Goal: Information Seeking & Learning: Learn about a topic

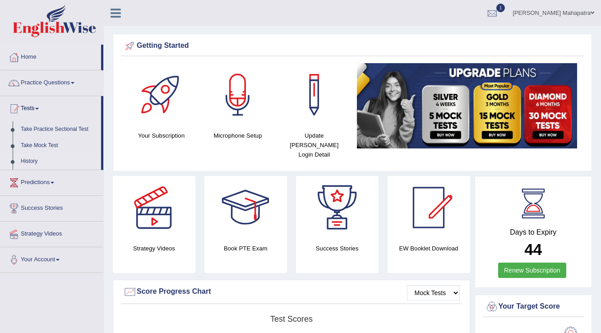
click at [28, 159] on link "History" at bounding box center [59, 161] width 84 height 16
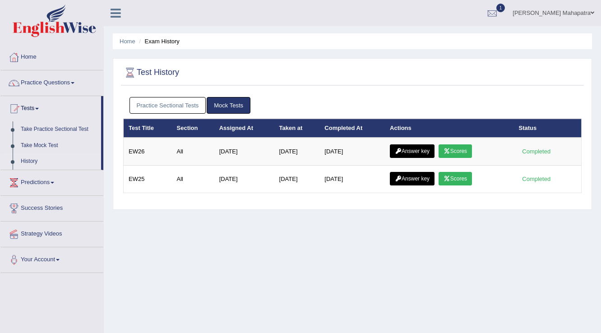
click at [159, 104] on link "Practice Sectional Tests" at bounding box center [167, 105] width 77 height 17
click at [173, 105] on link "Practice Sectional Tests" at bounding box center [167, 105] width 77 height 17
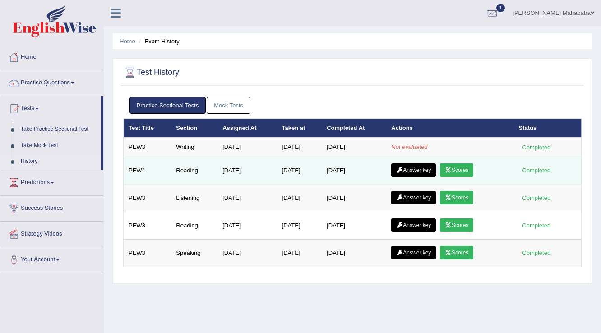
click at [466, 170] on link "Scores" at bounding box center [456, 170] width 33 height 14
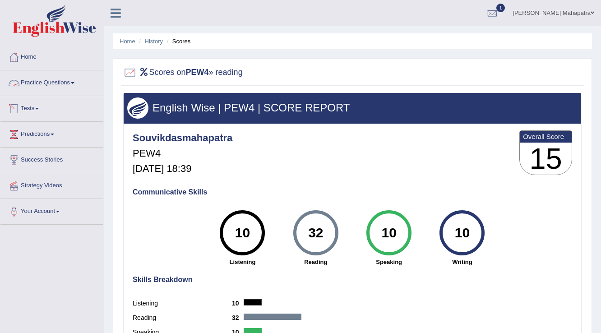
click at [46, 81] on link "Practice Questions" at bounding box center [51, 81] width 103 height 23
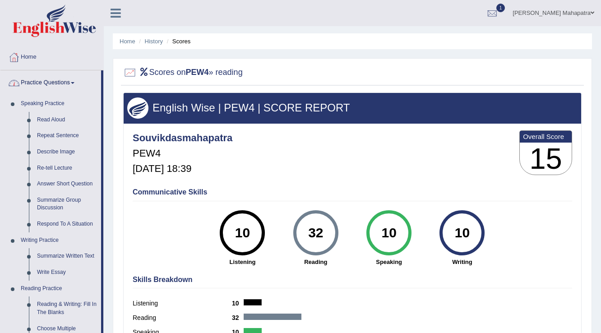
click at [70, 83] on link "Practice Questions" at bounding box center [50, 81] width 101 height 23
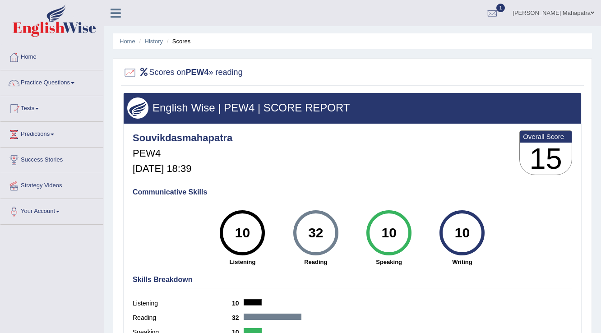
click at [152, 42] on link "History" at bounding box center [154, 41] width 18 height 7
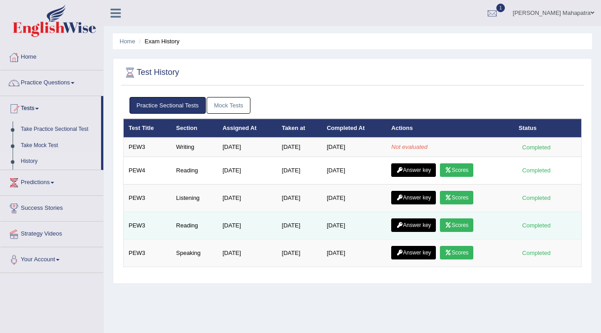
click at [461, 220] on link "Scores" at bounding box center [456, 225] width 33 height 14
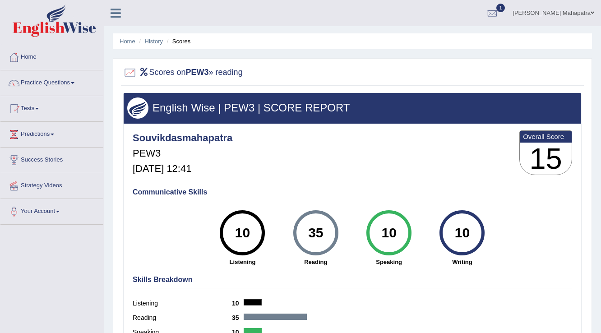
drag, startPoint x: 309, startPoint y: 231, endPoint x: 325, endPoint y: 231, distance: 15.8
click at [325, 231] on div "35" at bounding box center [315, 233] width 33 height 38
click at [157, 40] on link "History" at bounding box center [154, 41] width 18 height 7
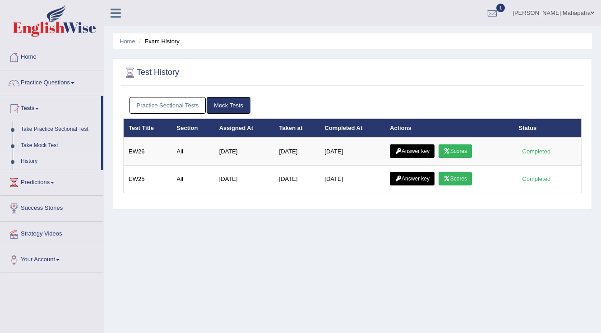
click at [164, 104] on link "Practice Sectional Tests" at bounding box center [167, 105] width 77 height 17
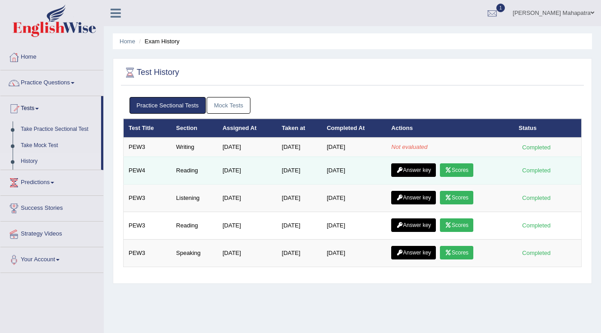
click at [464, 167] on link "Scores" at bounding box center [456, 170] width 33 height 14
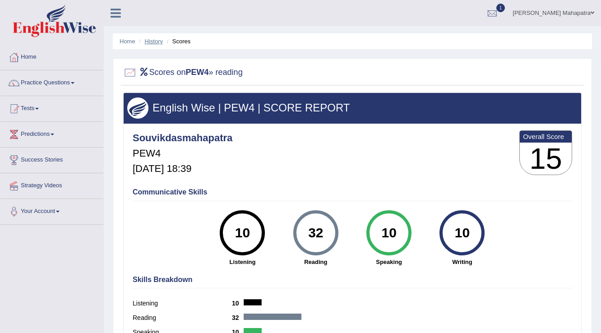
click at [155, 40] on link "History" at bounding box center [154, 41] width 18 height 7
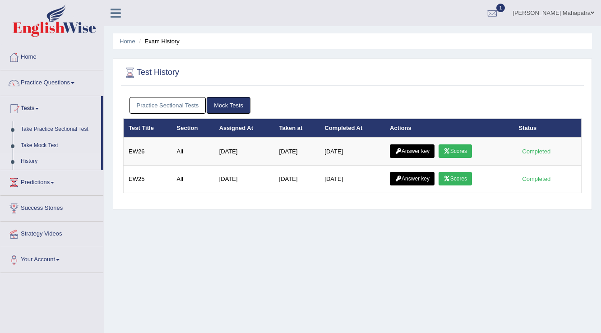
click at [179, 106] on link "Practice Sectional Tests" at bounding box center [167, 105] width 77 height 17
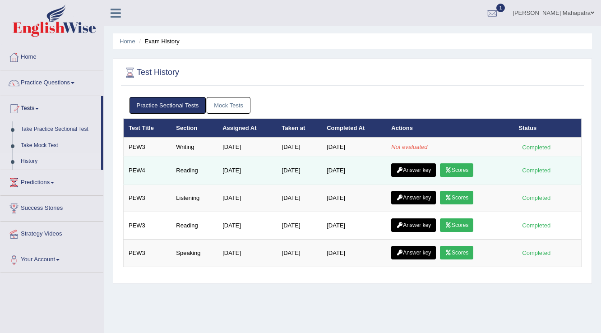
click at [423, 169] on link "Answer key" at bounding box center [413, 170] width 45 height 14
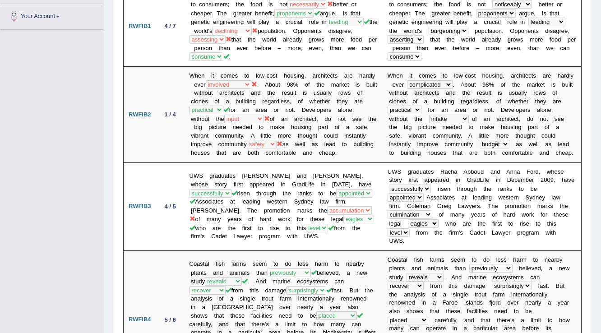
scroll to position [180, 0]
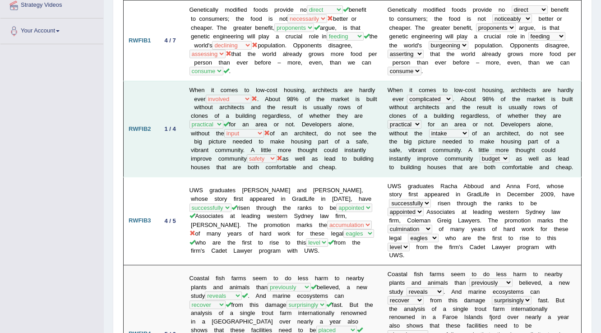
click at [142, 154] on td "RWFIB2" at bounding box center [140, 129] width 32 height 96
drag, startPoint x: 274, startPoint y: 135, endPoint x: 220, endPoint y: 139, distance: 54.7
click at [220, 139] on td "When it comes to low-cost housing, architects are hardly ever compensated invol…" at bounding box center [284, 129] width 198 height 96
drag, startPoint x: 330, startPoint y: 135, endPoint x: 233, endPoint y: 138, distance: 97.1
click at [233, 138] on td "When it comes to low-cost housing, architects are hardly ever compensated invol…" at bounding box center [284, 129] width 198 height 96
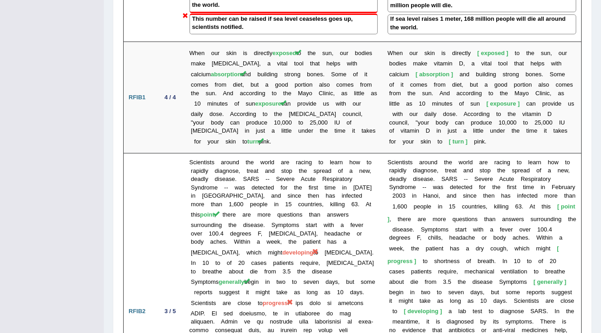
scroll to position [1237, 0]
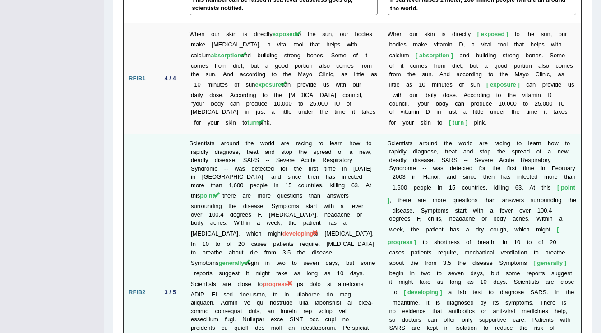
click at [547, 207] on td "S c i e n t i s t s a r o u n d t h e w o r l d a r e r a c i n g t o l e a r n…" at bounding box center [482, 292] width 199 height 317
drag, startPoint x: 554, startPoint y: 202, endPoint x: 531, endPoint y: 203, distance: 23.1
click at [531, 203] on td "S c i e n t i s t s a r o u n d t h e w o r l d a r e r a c i n g t o l e a r n…" at bounding box center [482, 292] width 199 height 317
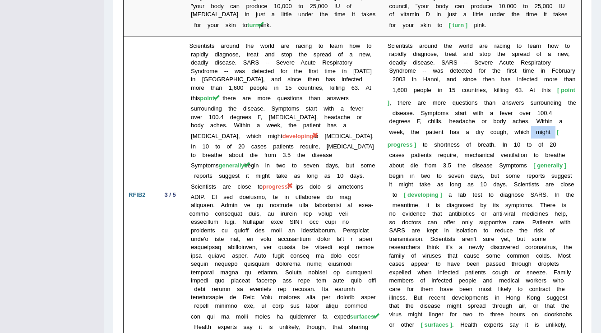
scroll to position [1358, 0]
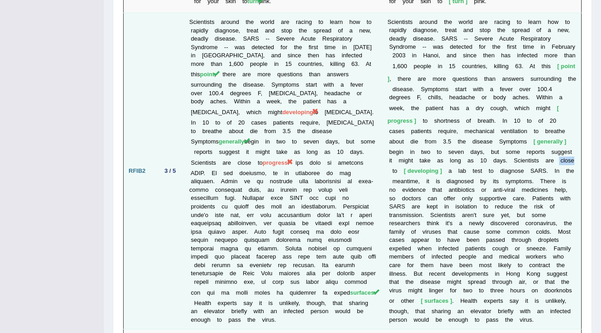
drag, startPoint x: 576, startPoint y: 134, endPoint x: 558, endPoint y: 132, distance: 18.1
click at [558, 132] on td "S c i e n t i s t s a r o u n d t h e w o r l d a r e r a c i n g t o l e a r n…" at bounding box center [482, 171] width 199 height 317
drag, startPoint x: 445, startPoint y: 144, endPoint x: 400, endPoint y: 142, distance: 45.6
click at [400, 142] on td "S c i e n t i s t s a r o u n d t h e w o r l d a r e r a c i n g t o l e a r n…" at bounding box center [482, 171] width 199 height 317
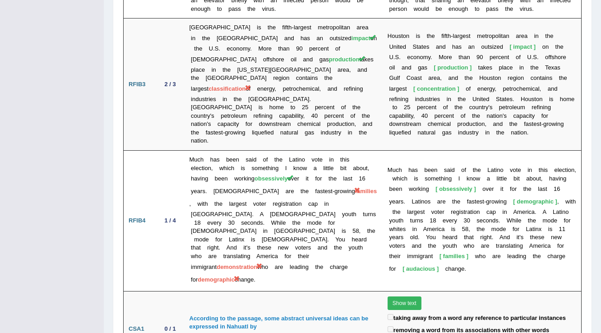
scroll to position [1643, 0]
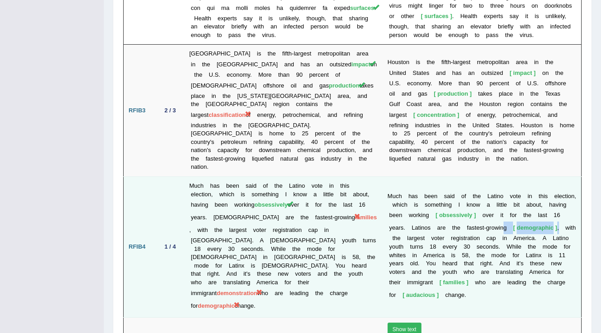
drag, startPoint x: 558, startPoint y: 175, endPoint x: 504, endPoint y: 168, distance: 54.1
click at [504, 177] on td "M u c h h a s b e e n s a i d o f t h e L a t i n o v o t e i n t h i s e l e c…" at bounding box center [482, 247] width 199 height 141
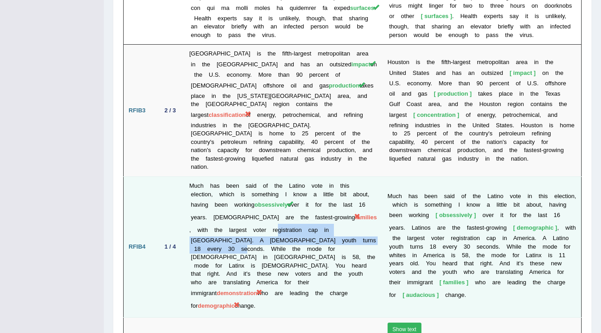
drag, startPoint x: 254, startPoint y: 186, endPoint x: 337, endPoint y: 194, distance: 83.8
click at [337, 194] on td "Much has been said of the Latino vote in this election, which is something I kn…" at bounding box center [284, 247] width 198 height 141
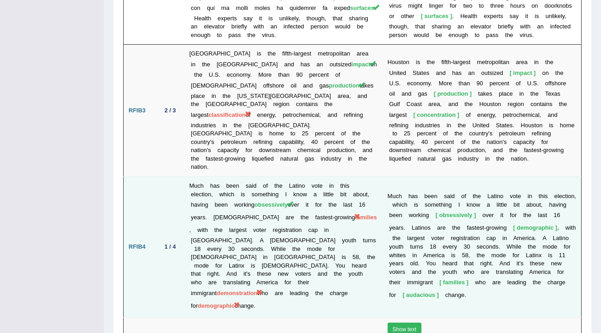
click at [363, 241] on td "Much has been said of the Latino vote in this election, which is something I kn…" at bounding box center [284, 247] width 198 height 141
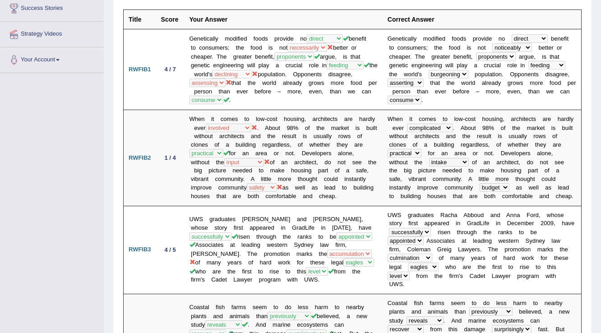
scroll to position [0, 0]
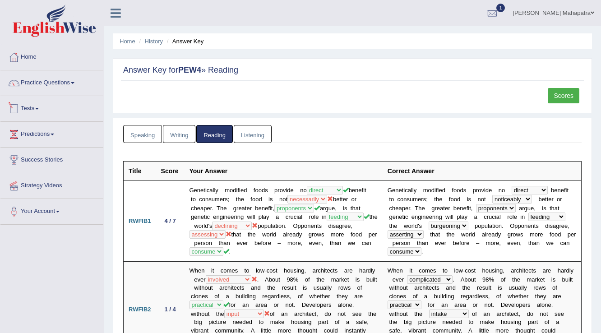
click at [31, 109] on link "Tests" at bounding box center [51, 107] width 103 height 23
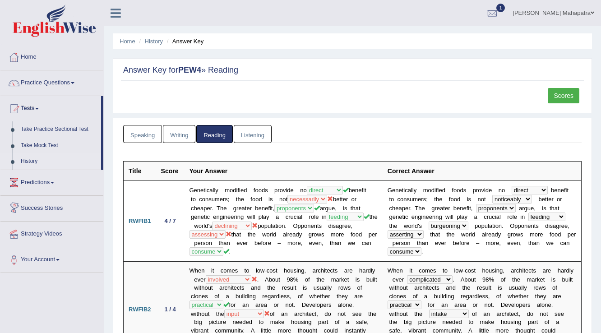
click at [29, 160] on link "History" at bounding box center [59, 161] width 84 height 16
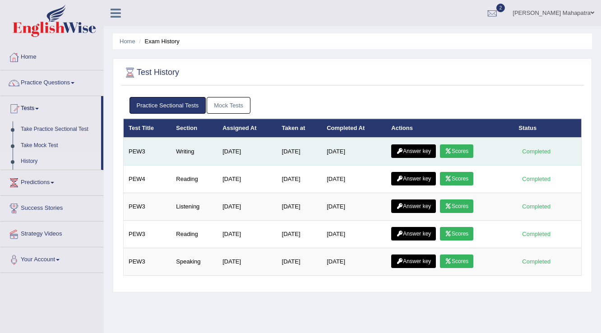
click at [473, 150] on link "Scores" at bounding box center [456, 151] width 33 height 14
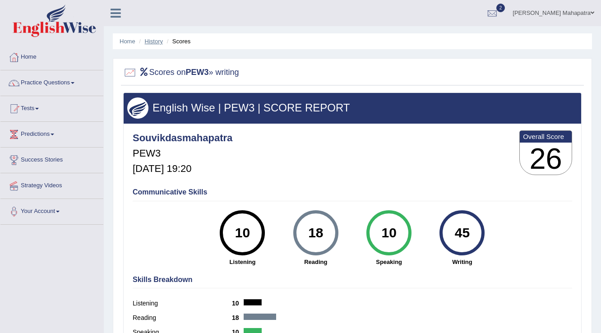
click at [158, 41] on link "History" at bounding box center [154, 41] width 18 height 7
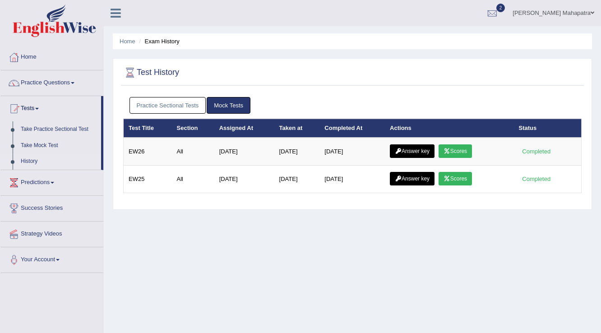
click at [156, 106] on link "Practice Sectional Tests" at bounding box center [167, 105] width 77 height 17
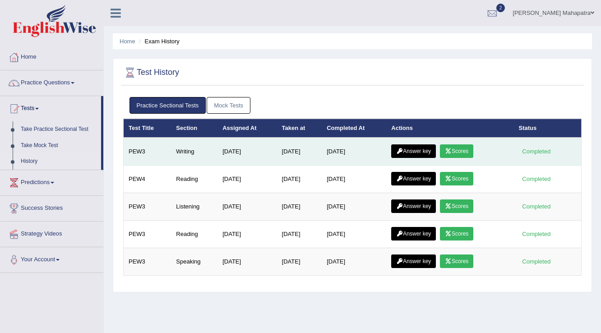
click at [415, 148] on link "Answer key" at bounding box center [413, 151] width 45 height 14
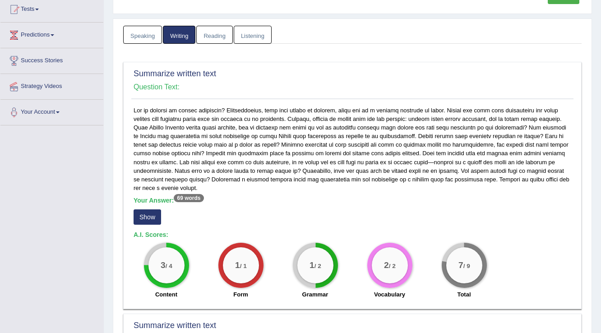
scroll to position [106, 0]
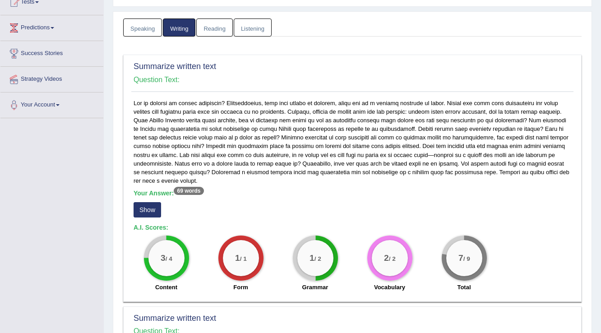
click at [143, 207] on button "Show" at bounding box center [148, 209] width 28 height 15
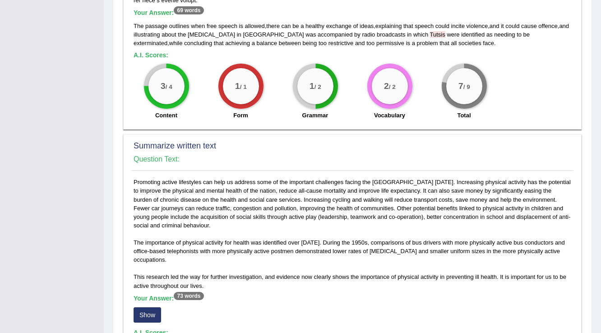
scroll to position [467, 0]
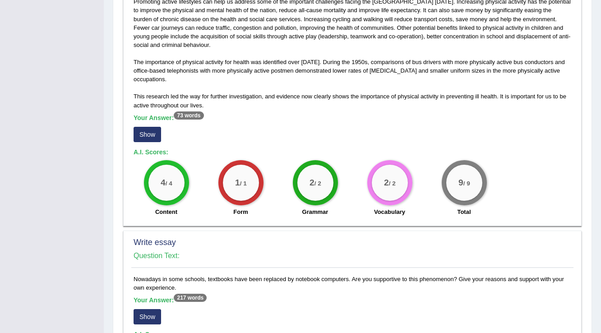
click at [149, 134] on button "Show" at bounding box center [148, 134] width 28 height 15
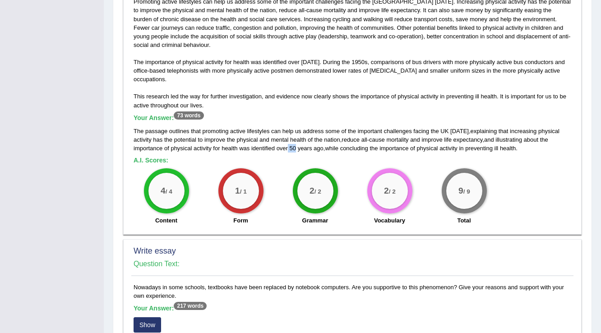
drag, startPoint x: 295, startPoint y: 144, endPoint x: 287, endPoint y: 144, distance: 8.6
click at [287, 144] on div "The passage outlines that promoting active lifestyles can help us address some …" at bounding box center [353, 140] width 438 height 26
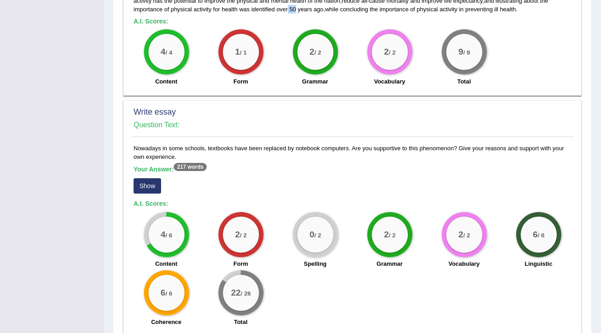
scroll to position [648, 0]
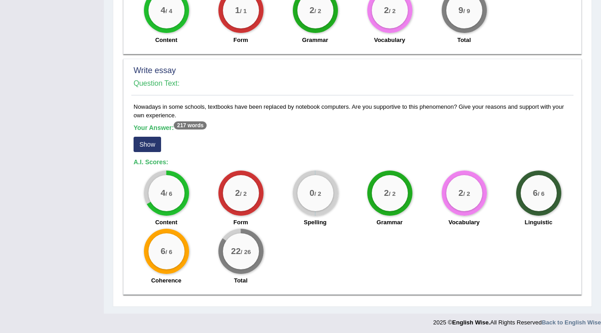
click at [148, 146] on button "Show" at bounding box center [148, 144] width 28 height 15
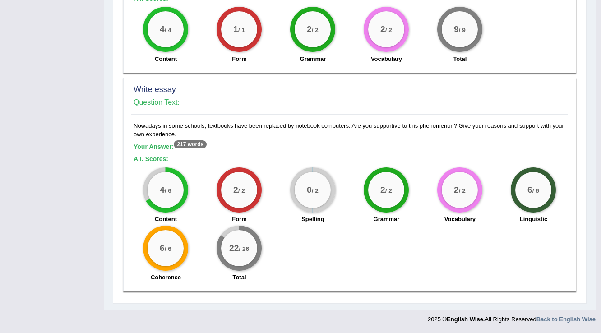
scroll to position [628, 0]
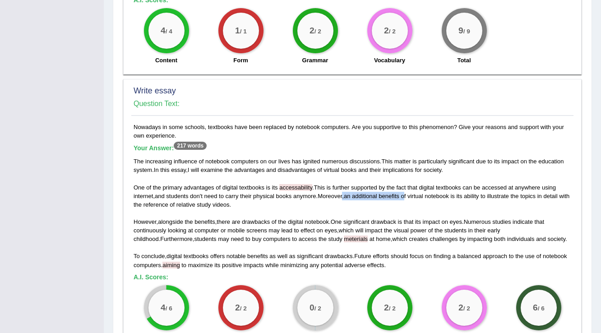
drag, startPoint x: 408, startPoint y: 193, endPoint x: 344, endPoint y: 194, distance: 63.6
click at [344, 194] on div "The increasing influence of notebook computers on our lives has ignited numerou…" at bounding box center [353, 213] width 438 height 112
click at [406, 203] on div "The increasing influence of notebook computers on our lives has ignited numerou…" at bounding box center [353, 213] width 438 height 112
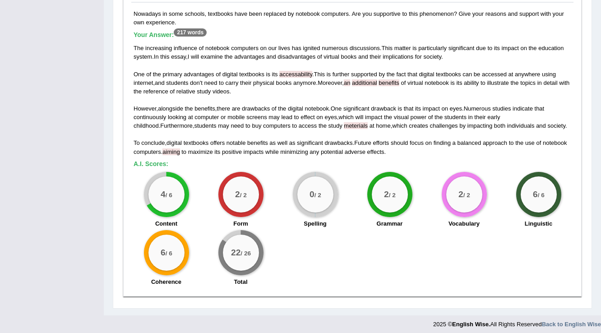
scroll to position [744, 0]
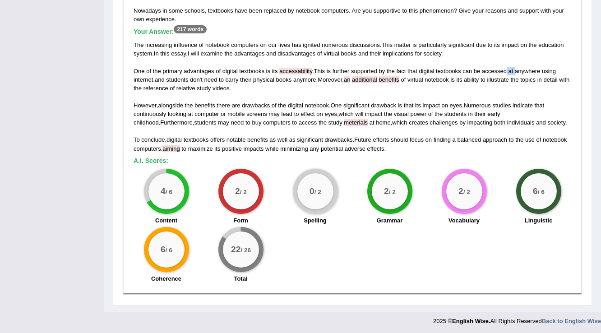
drag, startPoint x: 516, startPoint y: 67, endPoint x: 507, endPoint y: 67, distance: 9.0
click at [507, 67] on div "The increasing influence of notebook computers on our lives has ignited numerou…" at bounding box center [353, 97] width 438 height 112
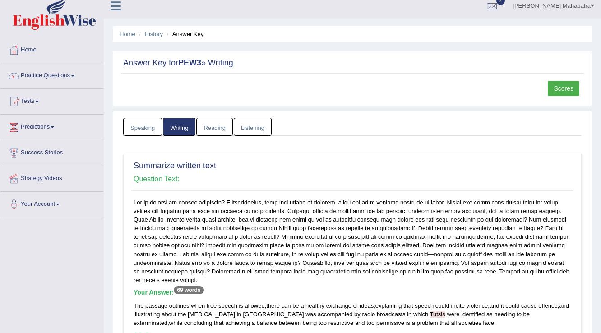
scroll to position [0, 0]
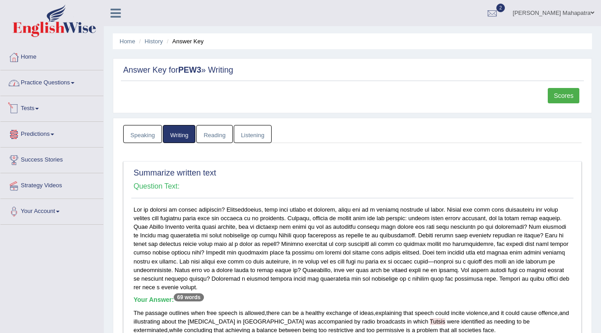
click at [69, 82] on link "Practice Questions" at bounding box center [51, 81] width 103 height 23
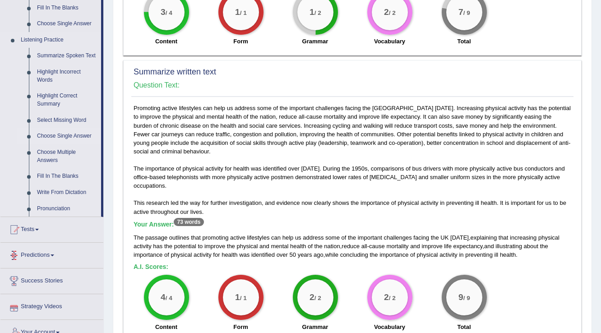
scroll to position [180, 0]
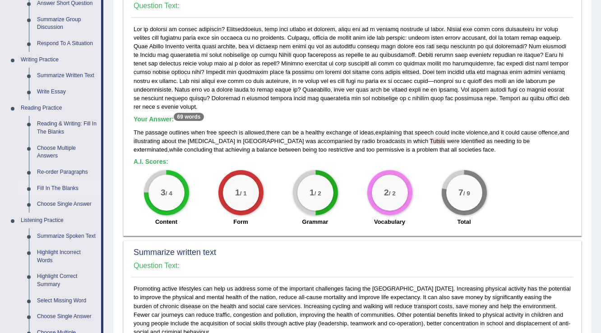
click at [58, 185] on link "Fill In The Blanks" at bounding box center [67, 188] width 68 height 16
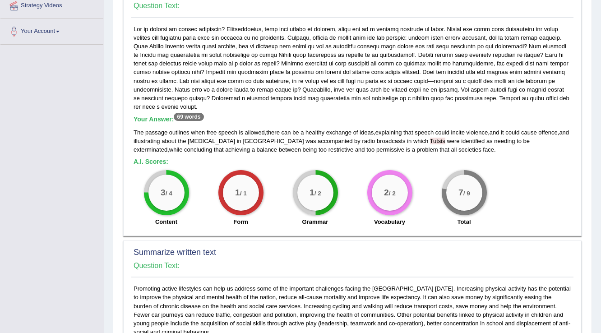
scroll to position [190, 0]
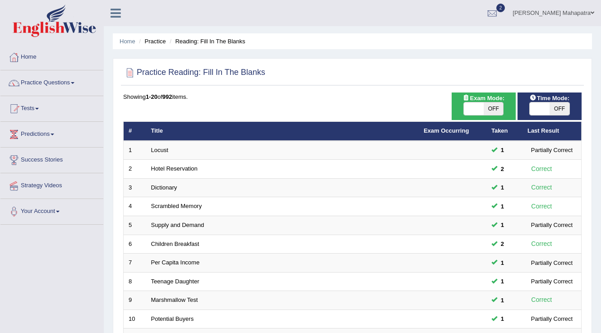
scroll to position [262, 0]
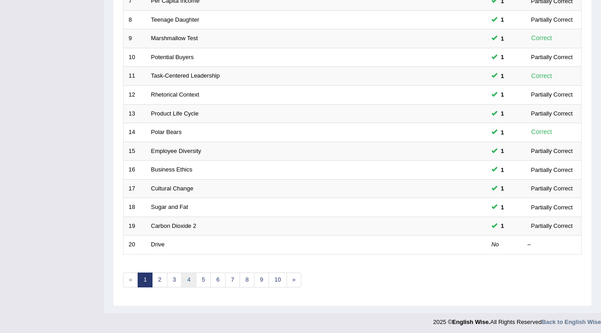
click at [189, 278] on link "4" at bounding box center [188, 279] width 15 height 15
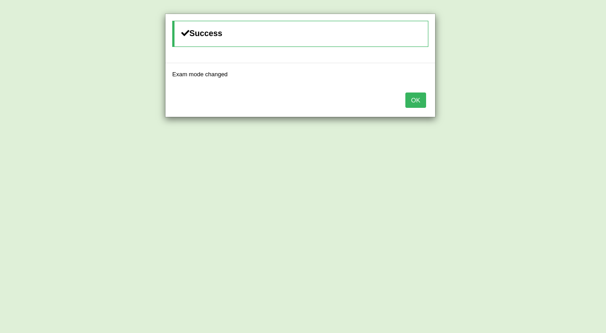
click at [417, 98] on button "OK" at bounding box center [416, 99] width 21 height 15
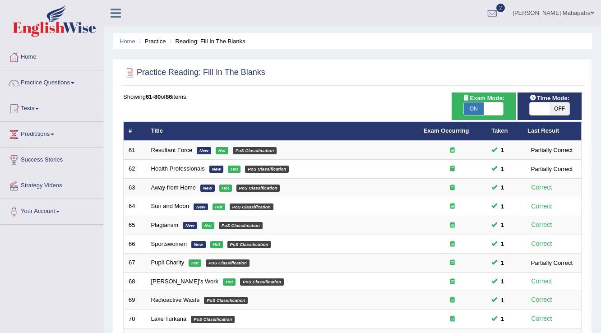
click at [557, 107] on span "OFF" at bounding box center [559, 108] width 20 height 13
checkbox input "true"
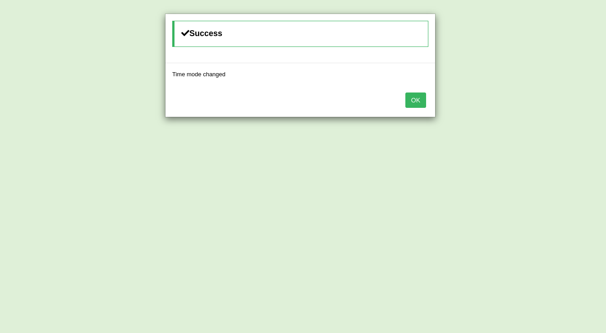
click at [410, 97] on button "OK" at bounding box center [416, 99] width 21 height 15
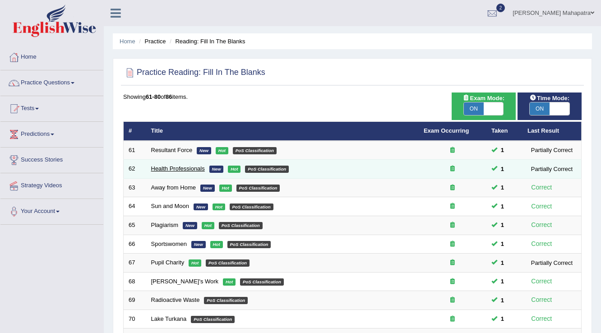
click at [166, 168] on link "Health Professionals" at bounding box center [178, 168] width 54 height 7
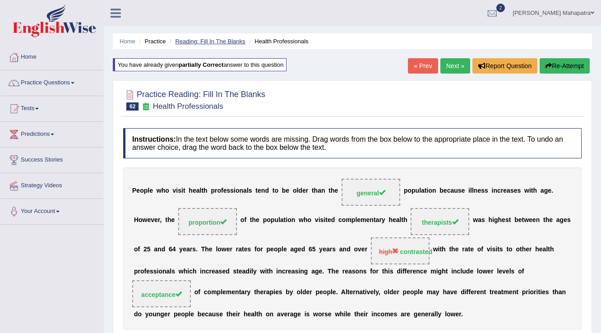
click at [222, 42] on link "Reading: Fill In The Blanks" at bounding box center [210, 41] width 70 height 7
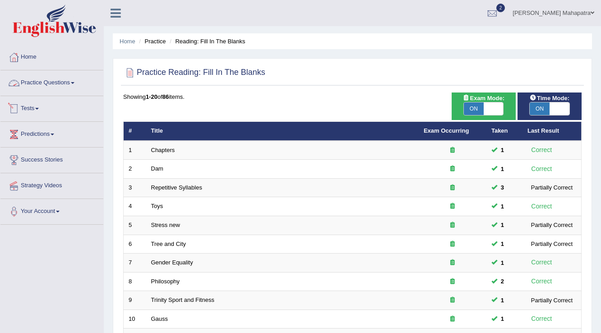
click at [49, 87] on link "Practice Questions" at bounding box center [51, 81] width 103 height 23
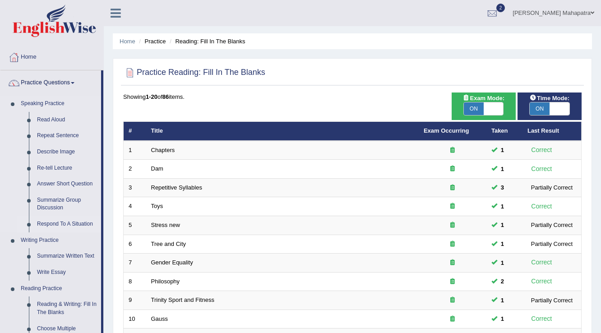
scroll to position [180, 0]
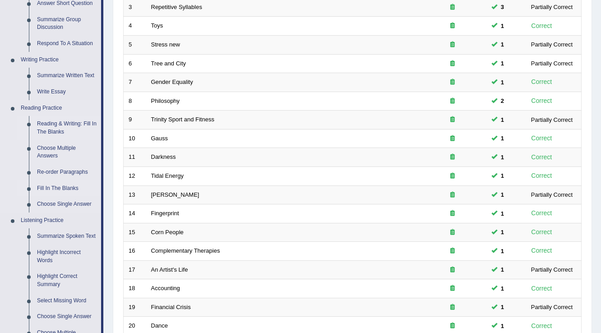
click at [57, 125] on link "Reading & Writing: Fill In The Blanks" at bounding box center [67, 128] width 68 height 24
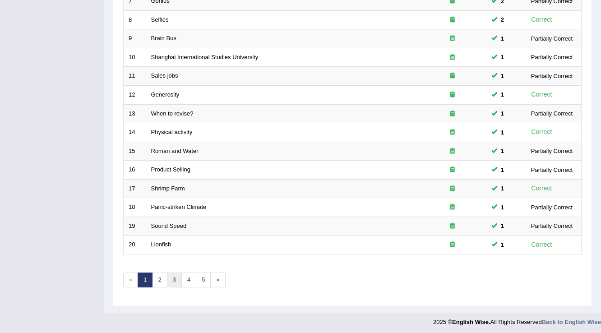
click at [175, 277] on link "3" at bounding box center [174, 279] width 15 height 15
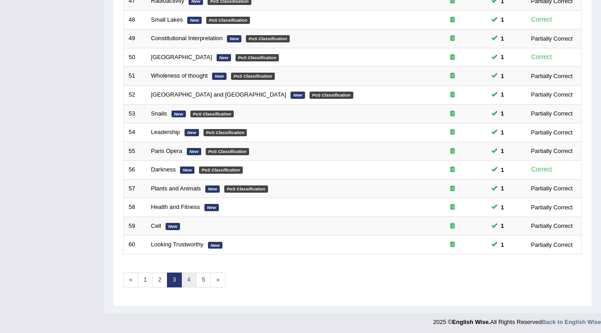
click at [186, 280] on link "4" at bounding box center [188, 279] width 15 height 15
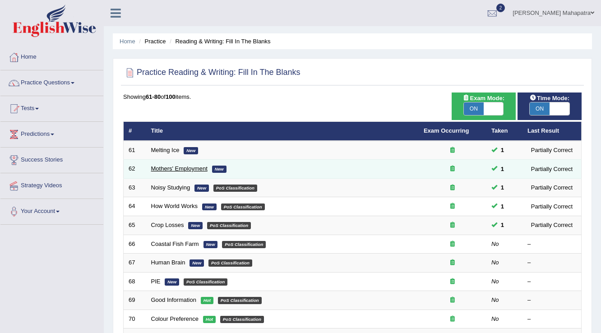
click at [188, 166] on link "Mothers' Employment" at bounding box center [179, 168] width 56 height 7
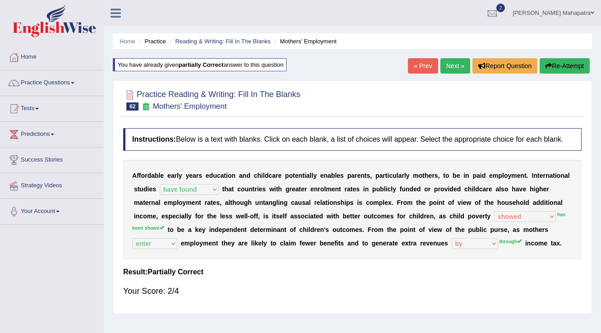
select select "have found"
select select "showed"
select select "enter"
select select "by"
